Goal: Navigation & Orientation: Understand site structure

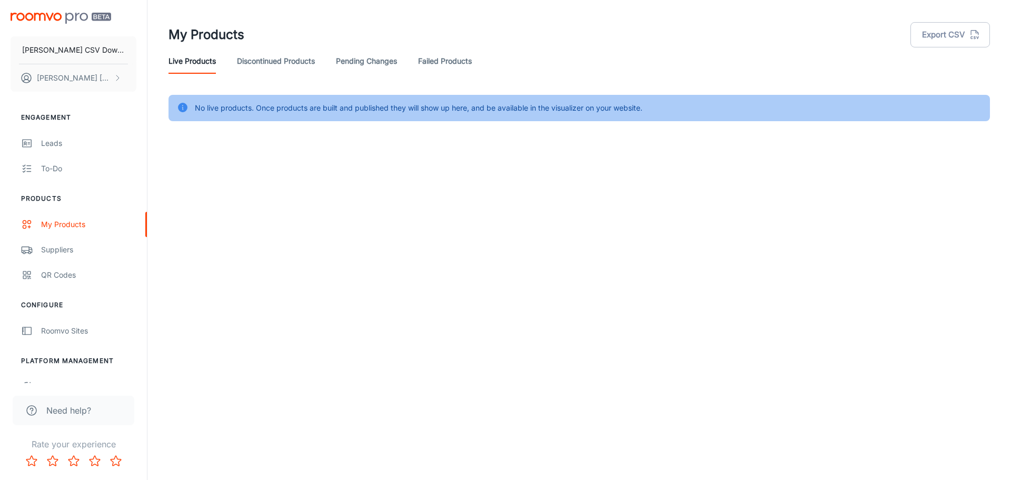
click at [262, 55] on link "Discontinued Products" at bounding box center [276, 60] width 78 height 25
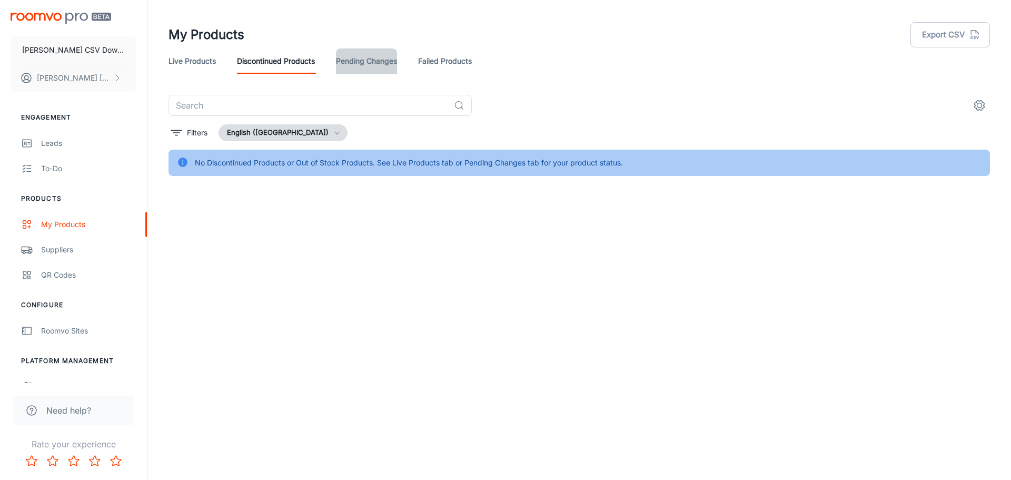
click at [369, 63] on link "Pending Changes" at bounding box center [366, 60] width 61 height 25
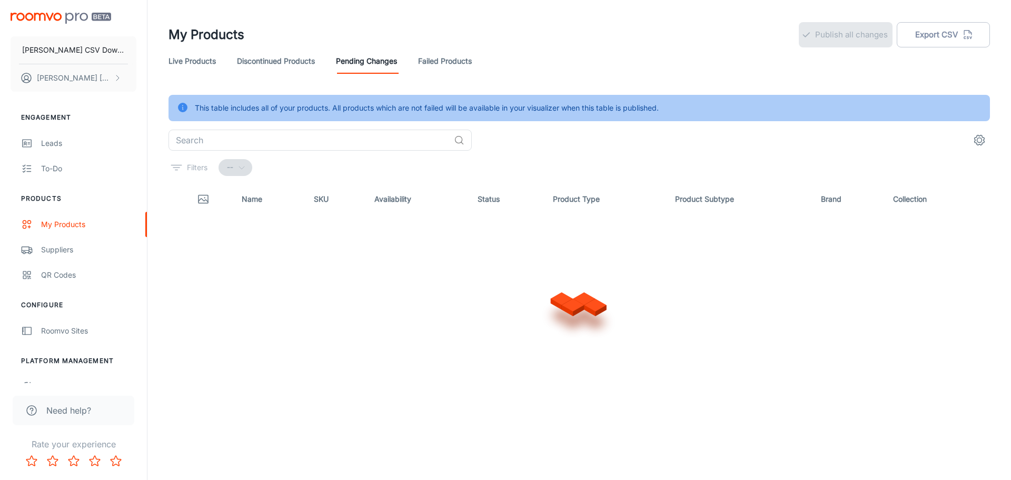
click at [203, 62] on link "Live Products" at bounding box center [191, 60] width 47 height 25
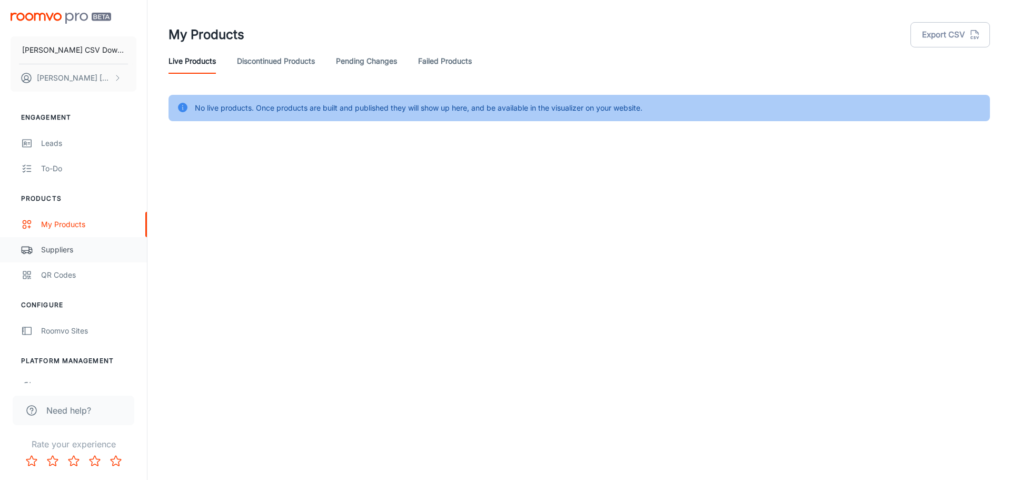
click at [69, 259] on link "Suppliers" at bounding box center [73, 249] width 147 height 25
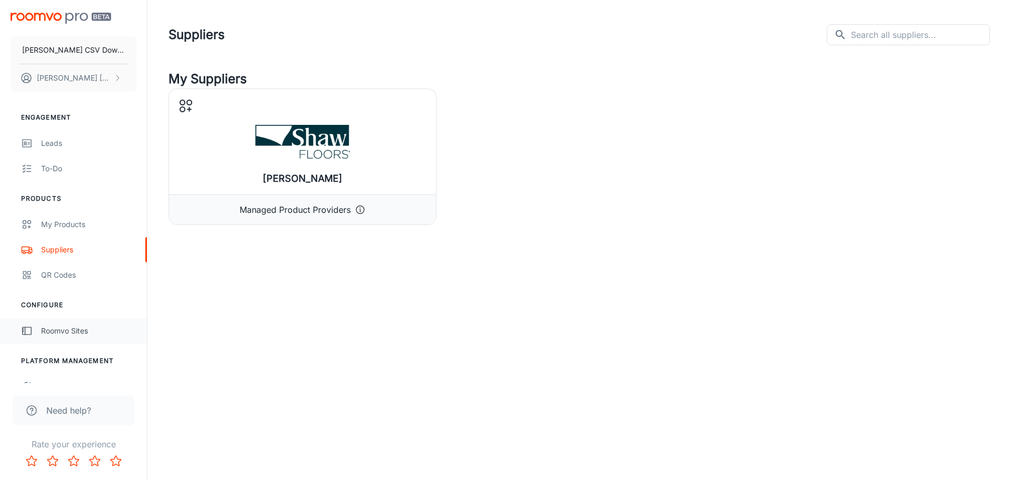
click at [76, 331] on div "Roomvo Sites" at bounding box center [88, 331] width 95 height 12
